Goal: Information Seeking & Learning: Learn about a topic

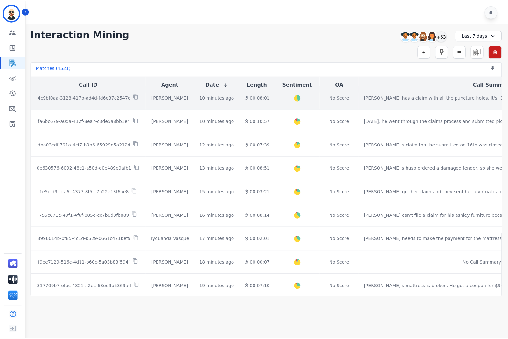
scroll to position [7, 0]
click at [159, 99] on div "[PERSON_NAME]" at bounding box center [170, 97] width 39 height 6
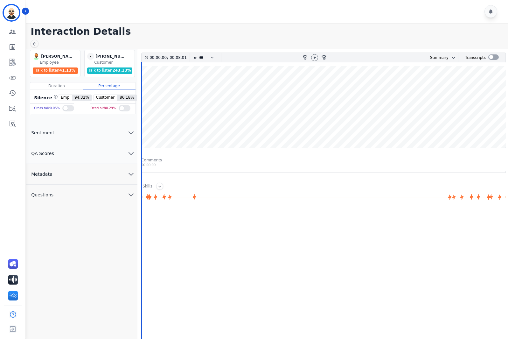
scroll to position [1, 0]
click at [157, 185] on icon at bounding box center [159, 185] width 5 height 5
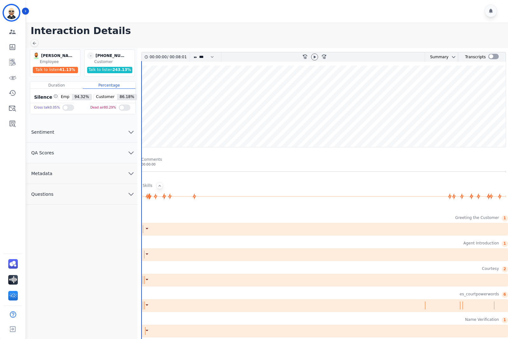
scroll to position [8, 0]
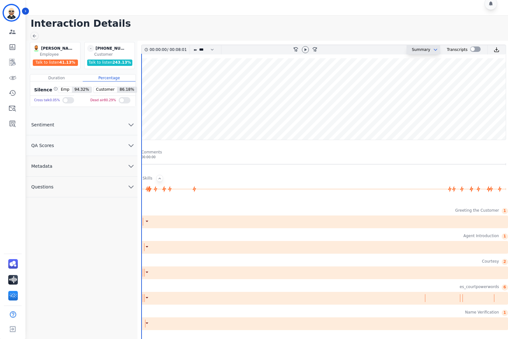
click at [430, 48] on button at bounding box center [434, 49] width 8 height 5
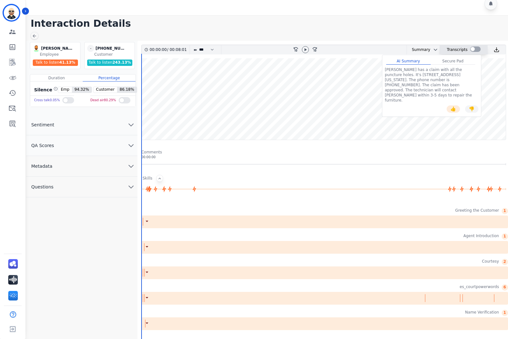
click at [472, 50] on div at bounding box center [475, 48] width 10 height 5
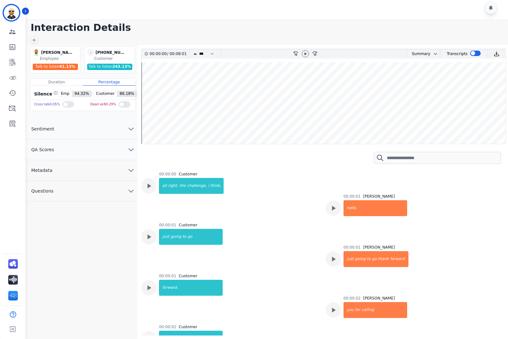
scroll to position [4, 0]
click at [90, 230] on div "[PERSON_NAME] [PERSON_NAME] Employee Talk to listen 41.13 % - [PHONE_NUMBER] [P…" at bounding box center [81, 204] width 111 height 318
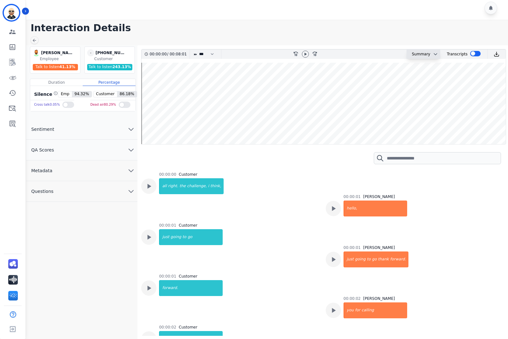
click at [420, 54] on div "Summary" at bounding box center [419, 54] width 24 height 9
click at [433, 54] on icon "chevron down" at bounding box center [435, 54] width 5 height 5
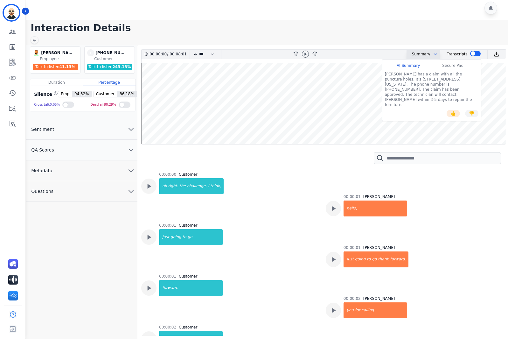
click at [434, 53] on icon "chevron down" at bounding box center [435, 54] width 3 height 2
